Goal: Use online tool/utility: Utilize a website feature to perform a specific function

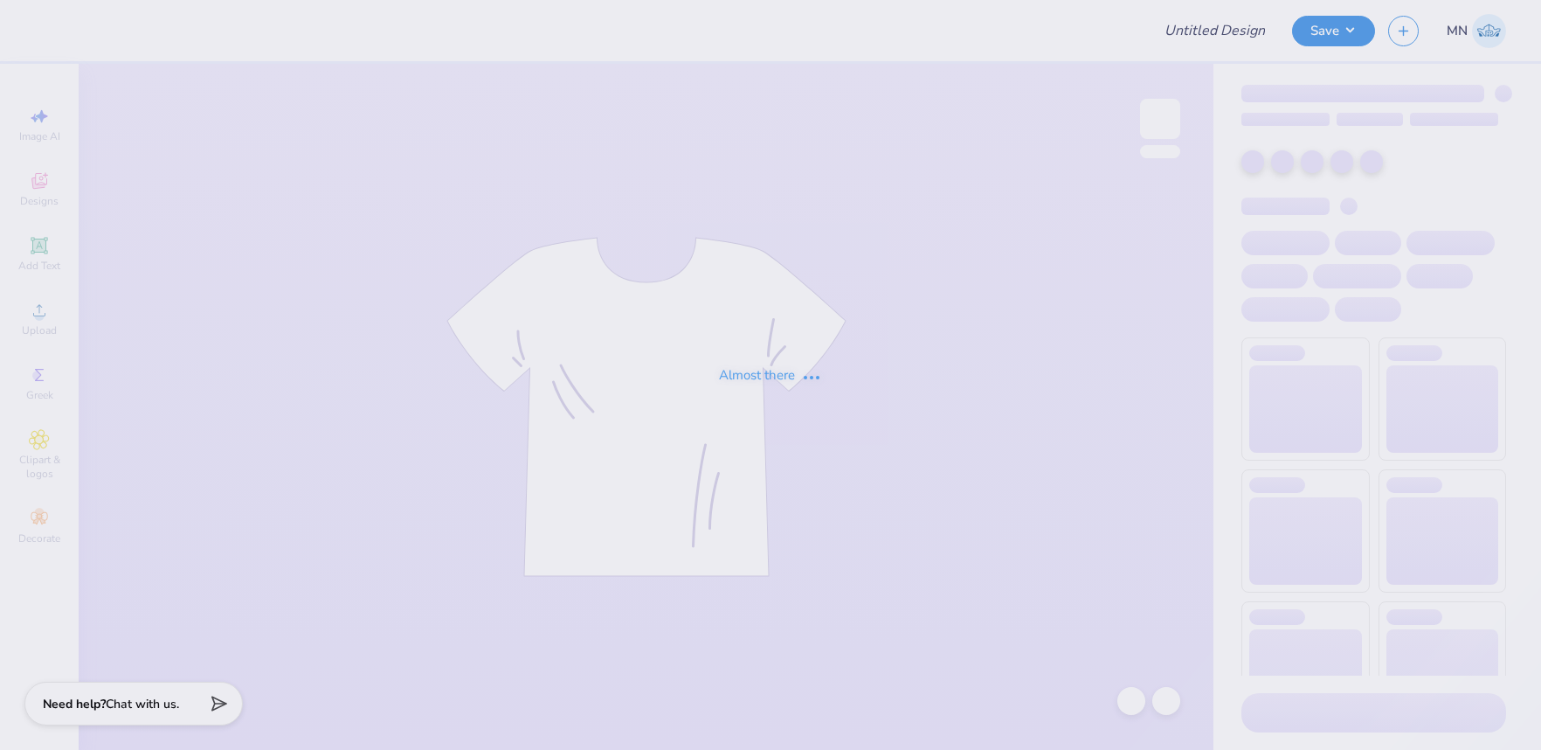
type input "Tulane AEPi wave weekend 2025"
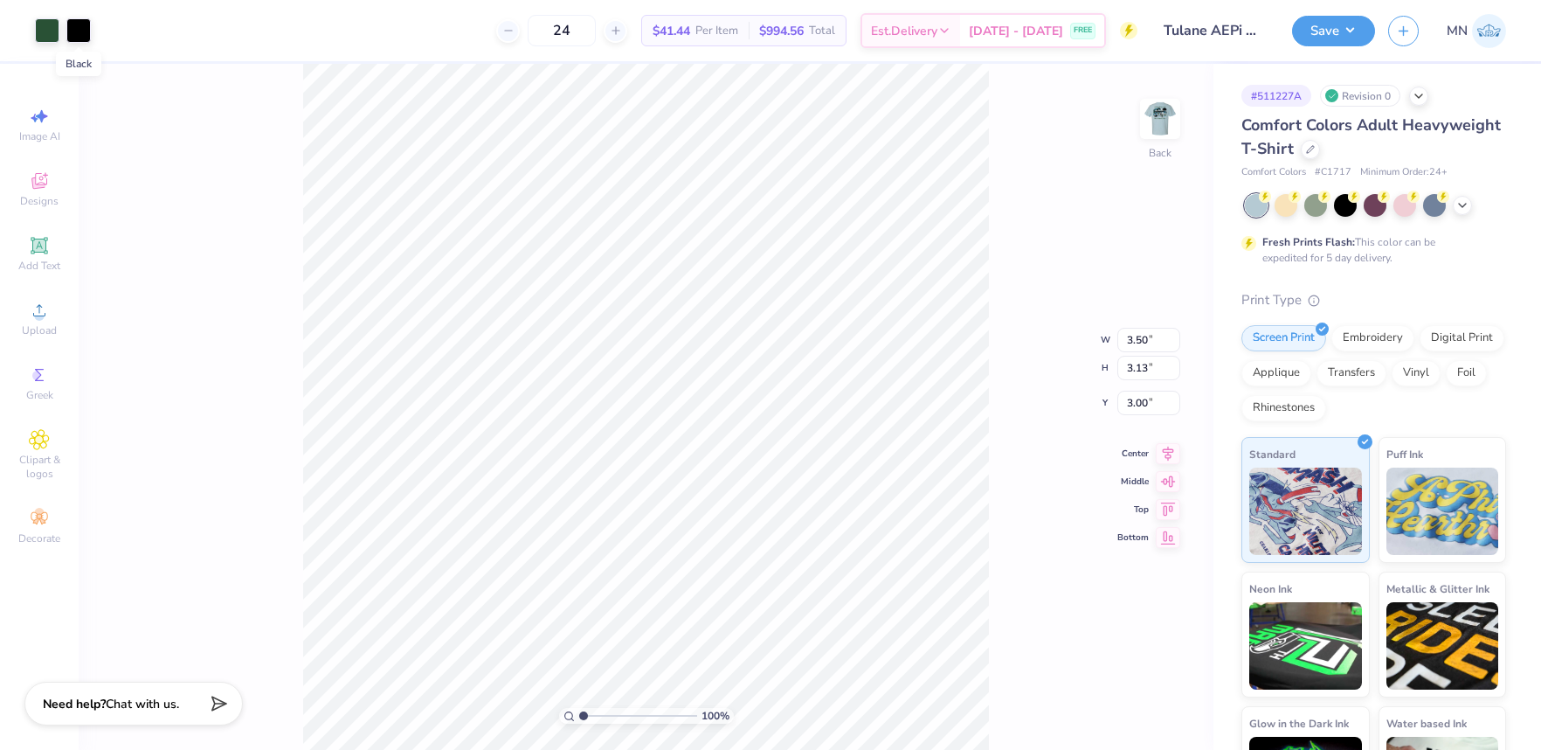
drag, startPoint x: 87, startPoint y: 31, endPoint x: 93, endPoint y: 64, distance: 33.8
click at [87, 31] on div at bounding box center [78, 30] width 24 height 24
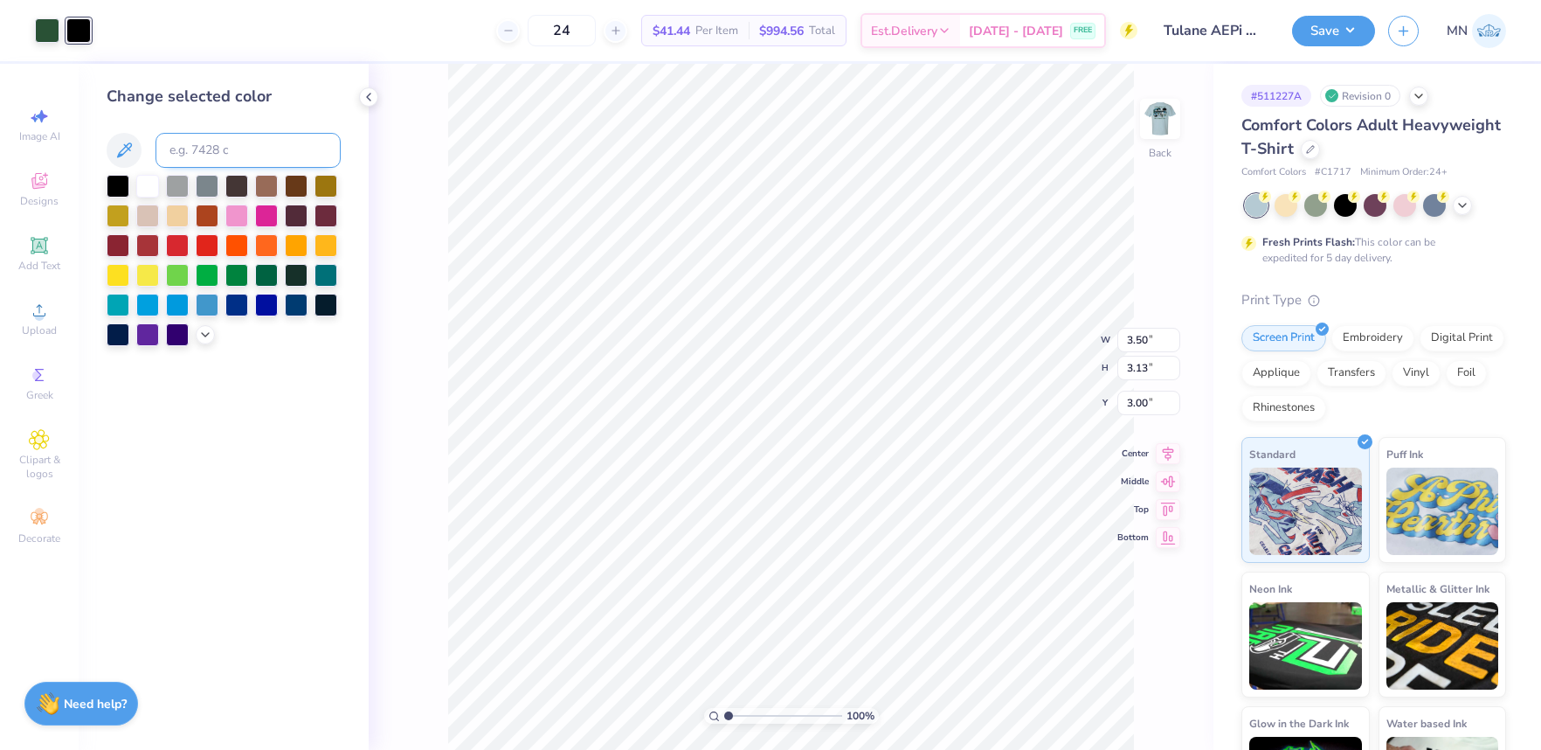
drag, startPoint x: 233, startPoint y: 127, endPoint x: 231, endPoint y: 155, distance: 28.1
click at [232, 130] on div "Change selected color" at bounding box center [224, 215] width 234 height 261
click at [232, 155] on input at bounding box center [248, 150] width 185 height 35
type input "350"
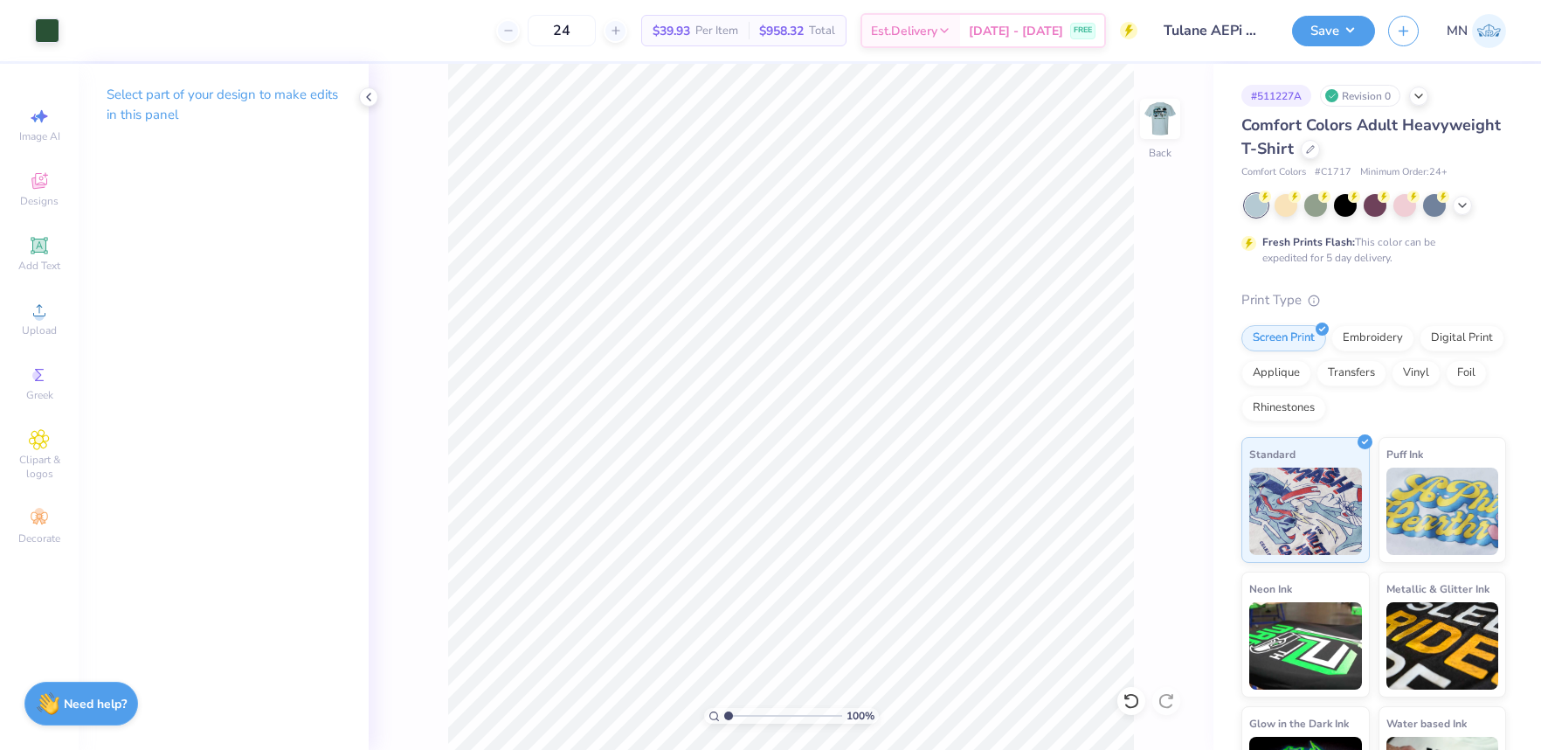
drag, startPoint x: 1299, startPoint y: 42, endPoint x: 1312, endPoint y: 48, distance: 13.7
click at [1299, 42] on div "Save" at bounding box center [1333, 31] width 83 height 31
click at [1346, 42] on button "Save" at bounding box center [1333, 28] width 83 height 31
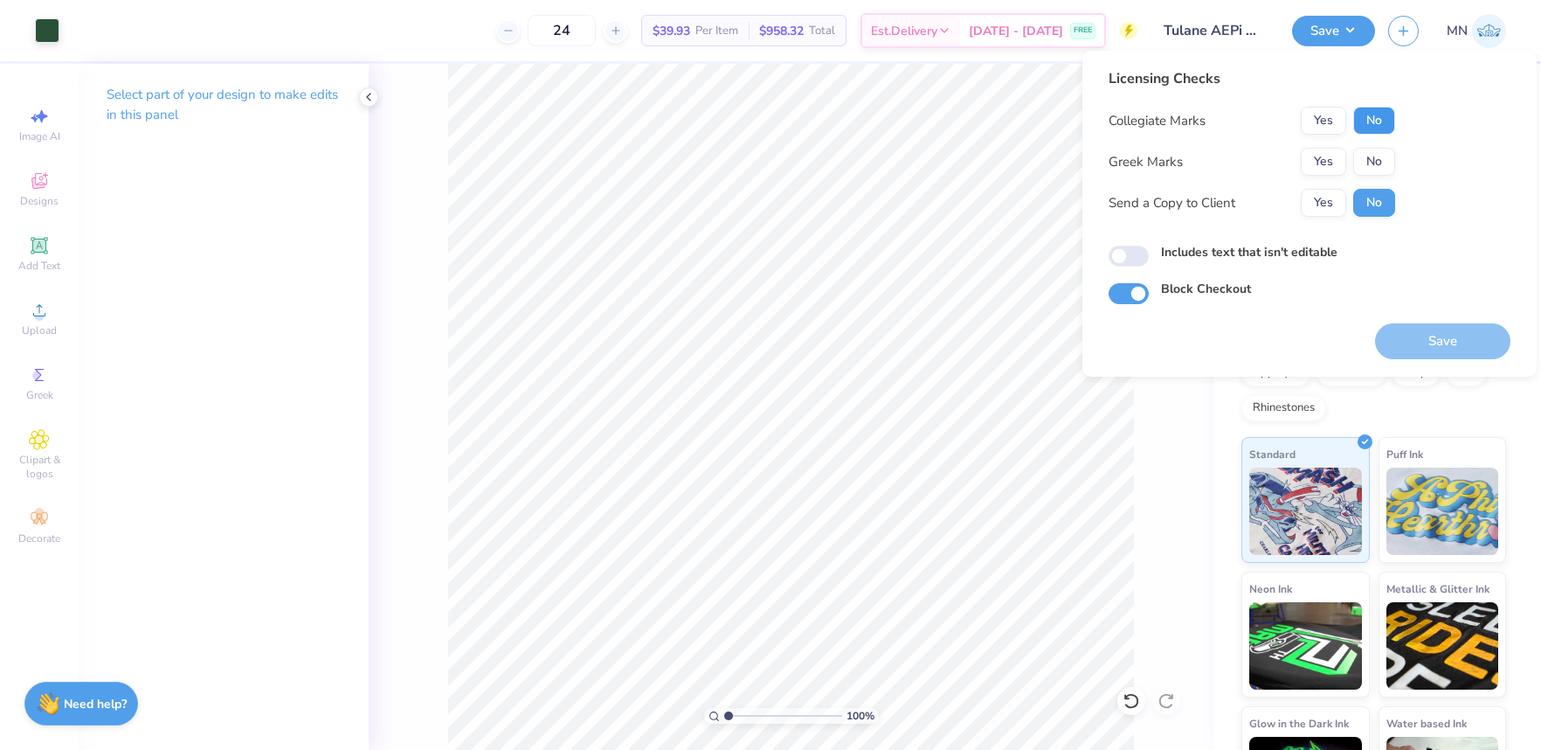
click at [1375, 114] on button "No" at bounding box center [1374, 121] width 42 height 28
click at [1319, 160] on button "Yes" at bounding box center [1323, 162] width 45 height 28
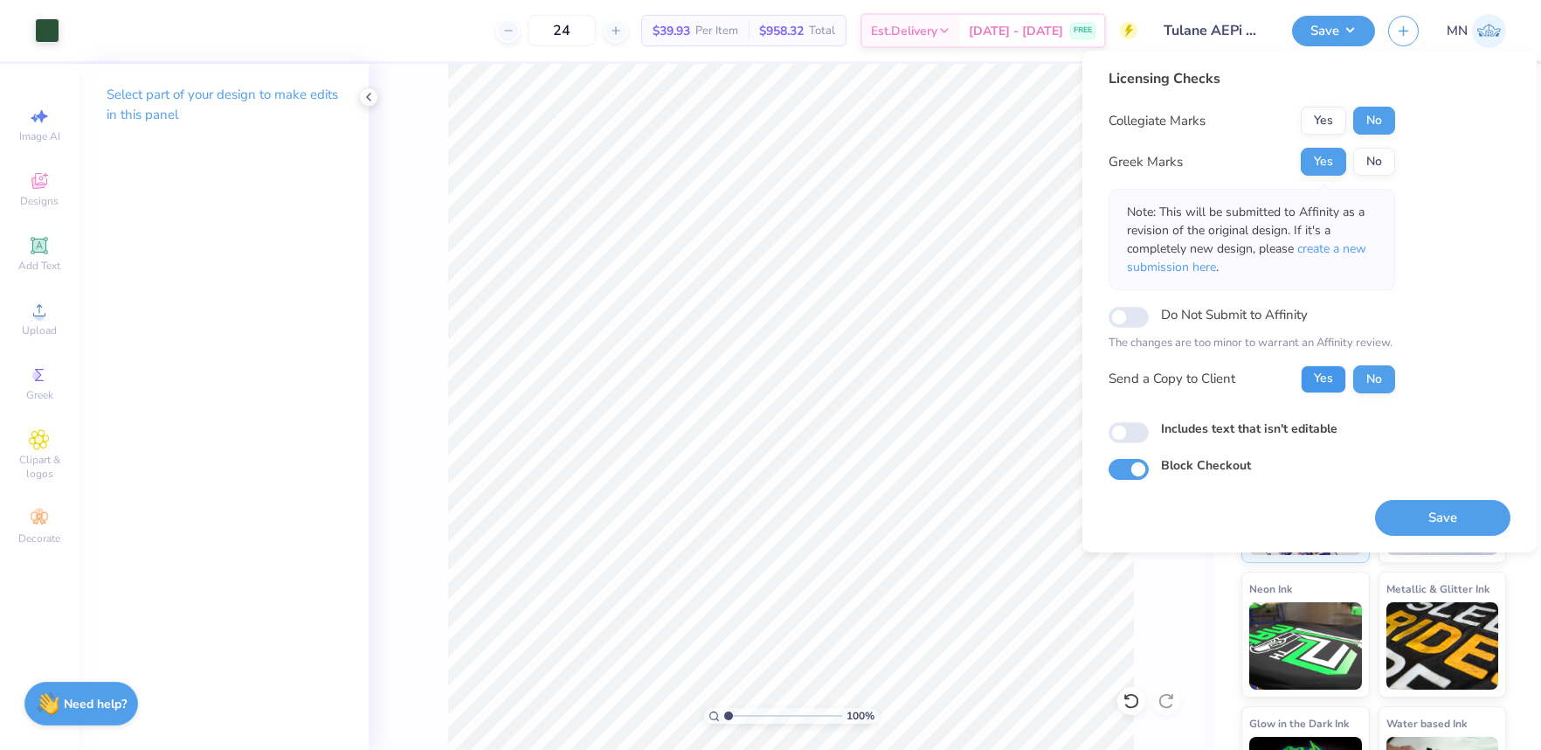
click at [1319, 389] on button "Yes" at bounding box center [1323, 379] width 45 height 28
click at [1363, 391] on button "No" at bounding box center [1374, 379] width 42 height 28
drag, startPoint x: 1436, startPoint y: 523, endPoint x: 1166, endPoint y: 415, distance: 290.9
click at [1436, 523] on button "Save" at bounding box center [1442, 518] width 135 height 36
